Goal: Task Accomplishment & Management: Manage account settings

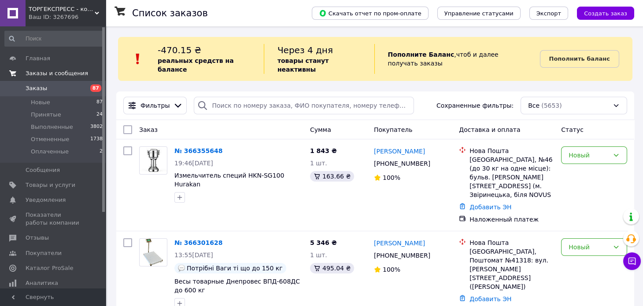
click at [55, 74] on span "Заказы и сообщения" at bounding box center [57, 74] width 63 height 8
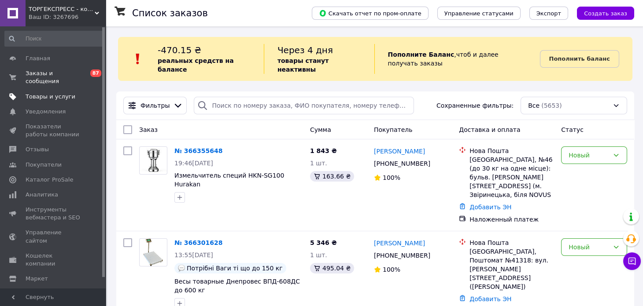
click at [39, 93] on span "Товары и услуги" at bounding box center [51, 97] width 50 height 8
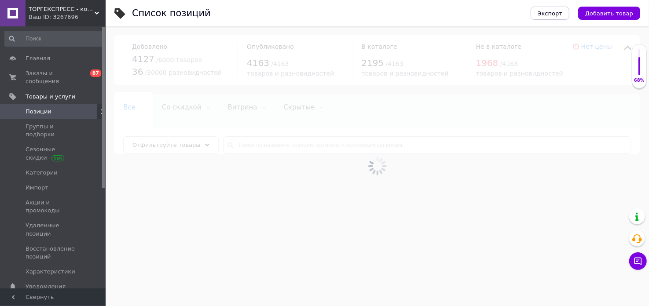
click at [220, 151] on div at bounding box center [378, 166] width 544 height 280
click at [238, 148] on input "text" at bounding box center [427, 145] width 409 height 18
click at [239, 147] on input "text" at bounding box center [427, 145] width 409 height 18
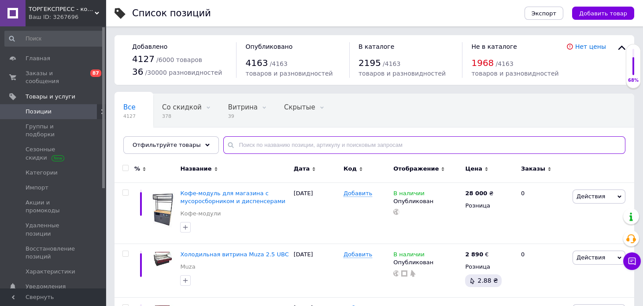
paste input "2664405383"
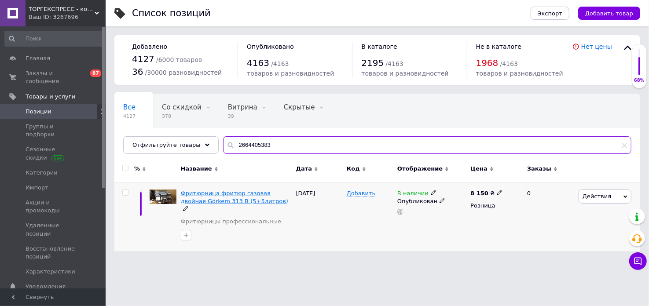
type input "2664405383"
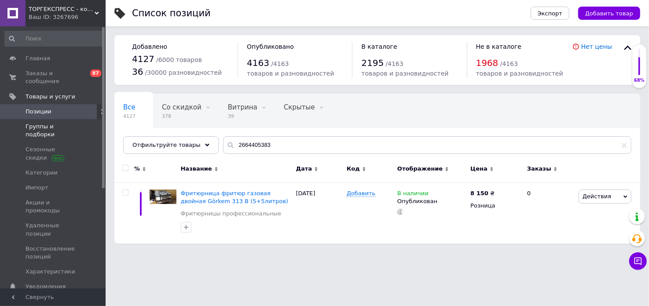
click at [58, 123] on span "Группы и подборки" at bounding box center [54, 131] width 56 height 16
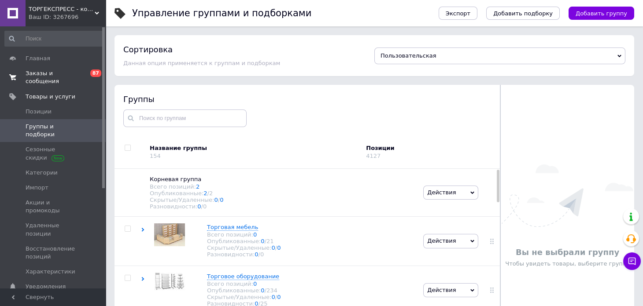
click at [44, 75] on span "Заказы и сообщения" at bounding box center [54, 78] width 56 height 16
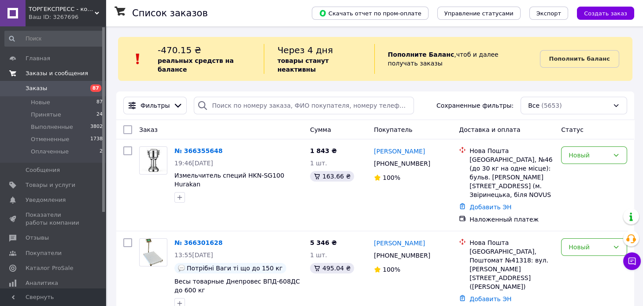
click at [48, 72] on span "Заказы и сообщения" at bounding box center [57, 74] width 63 height 8
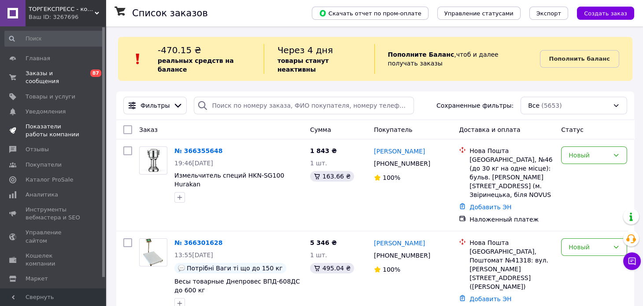
click at [59, 123] on span "Показатели работы компании" at bounding box center [54, 131] width 56 height 16
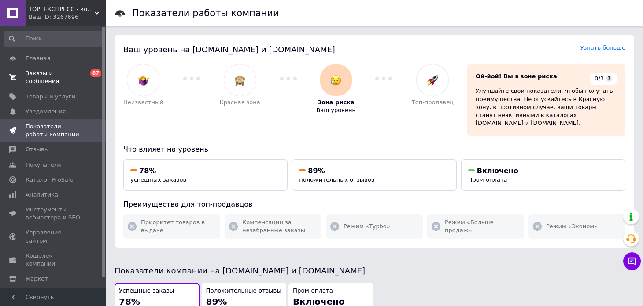
click at [45, 74] on span "Заказы и сообщения" at bounding box center [54, 78] width 56 height 16
